Goal: Find specific page/section

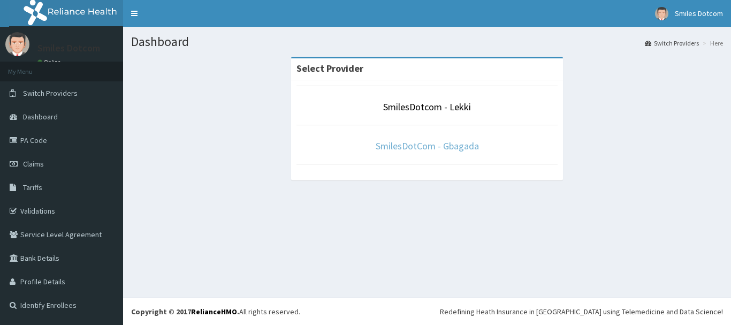
click at [448, 144] on link "SmilesDotCom - Gbagada" at bounding box center [427, 146] width 103 height 12
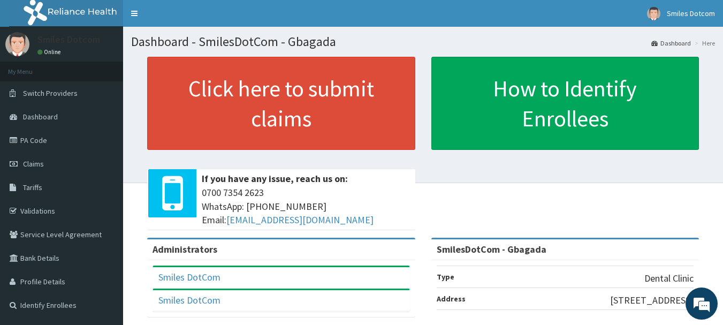
click at [87, 204] on link "Validations" at bounding box center [61, 211] width 123 height 24
